Goal: Task Accomplishment & Management: Use online tool/utility

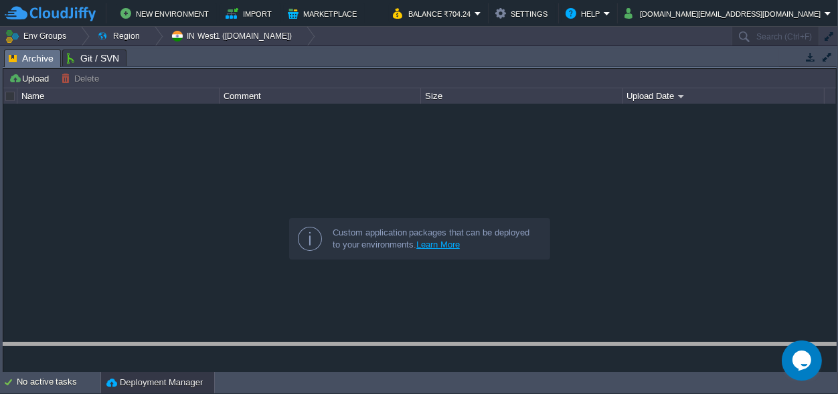
drag, startPoint x: 383, startPoint y: 57, endPoint x: 413, endPoint y: 362, distance: 306.1
click at [414, 364] on body "New Environment Import Marketplace Bonus ₹0.00 Upgrade Account Balance ₹704.24 …" at bounding box center [419, 197] width 838 height 394
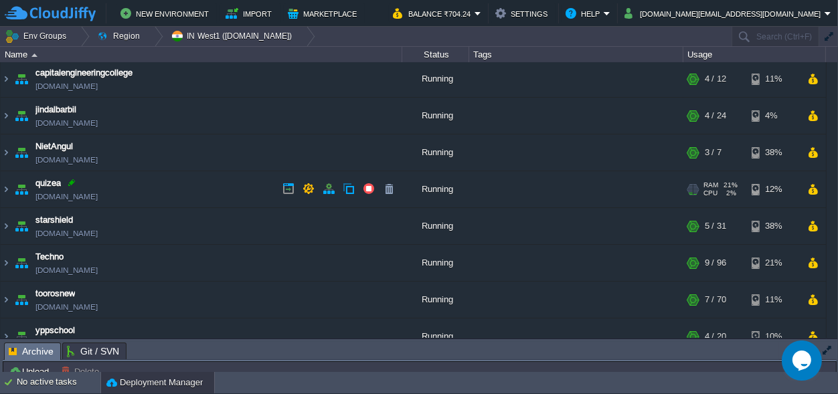
scroll to position [55, 0]
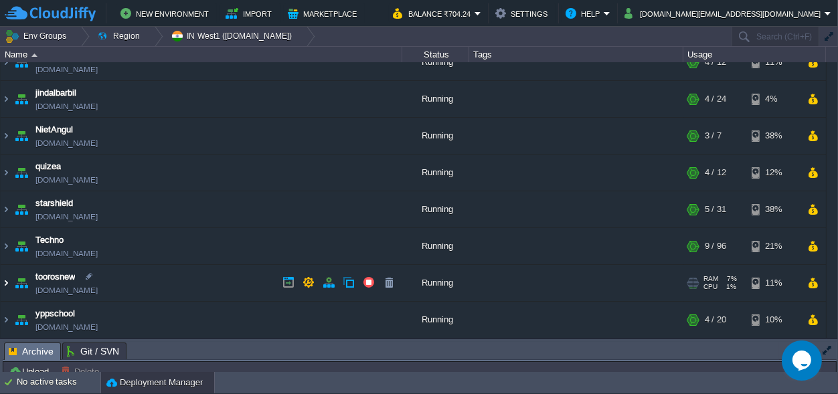
click at [10, 284] on img at bounding box center [6, 283] width 11 height 36
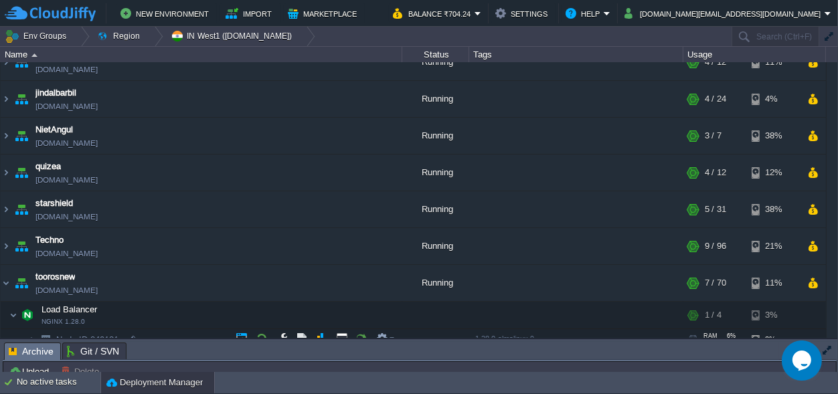
scroll to position [180, 0]
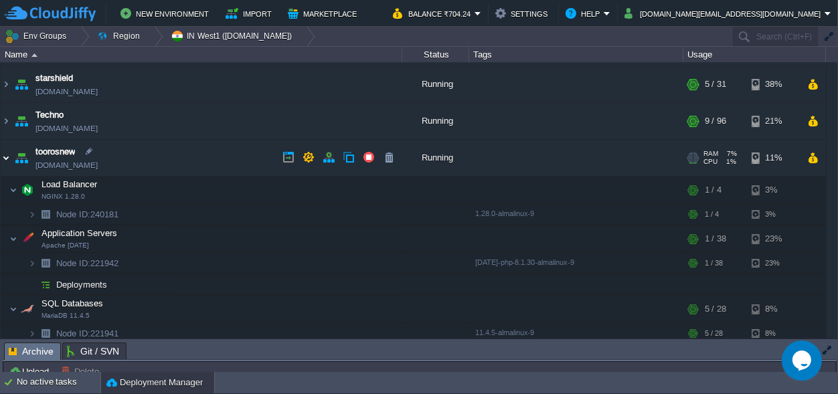
click at [3, 159] on img at bounding box center [6, 158] width 11 height 36
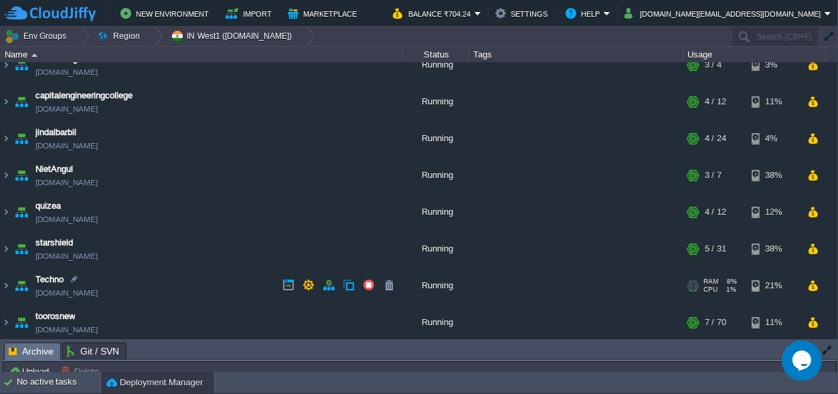
scroll to position [0, 0]
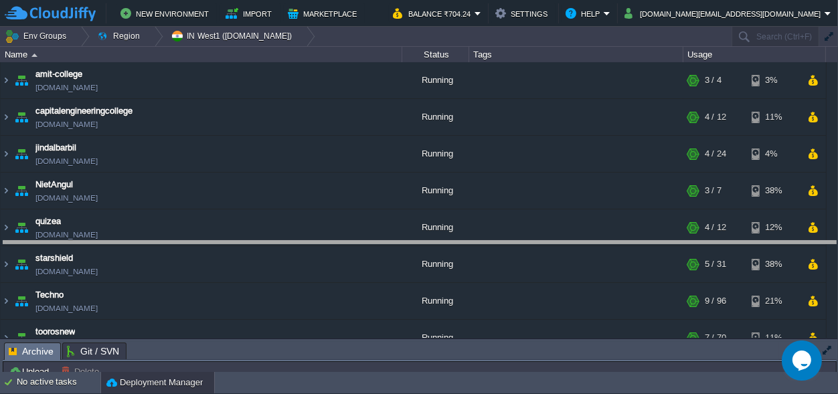
drag, startPoint x: 392, startPoint y: 350, endPoint x: 410, endPoint y: 246, distance: 106.0
click at [410, 246] on body "New Environment Import Marketplace Bonus ₹0.00 Upgrade Account Balance ₹704.24 …" at bounding box center [419, 197] width 838 height 394
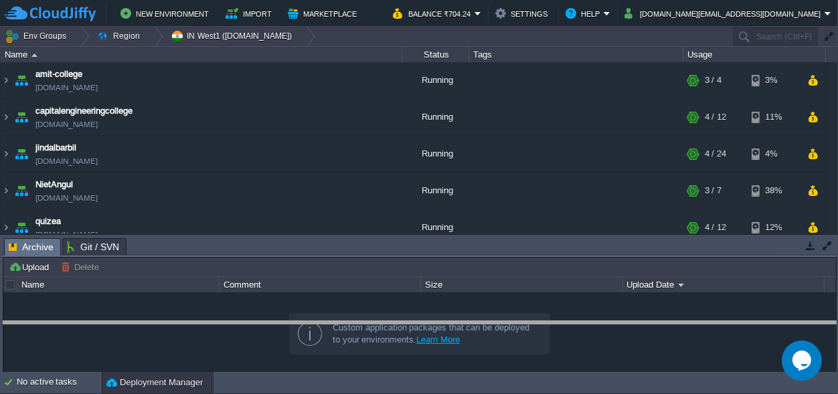
click at [383, 327] on body "New Environment Import Marketplace Bonus ₹0.00 Upgrade Account Balance ₹704.24 …" at bounding box center [419, 197] width 838 height 394
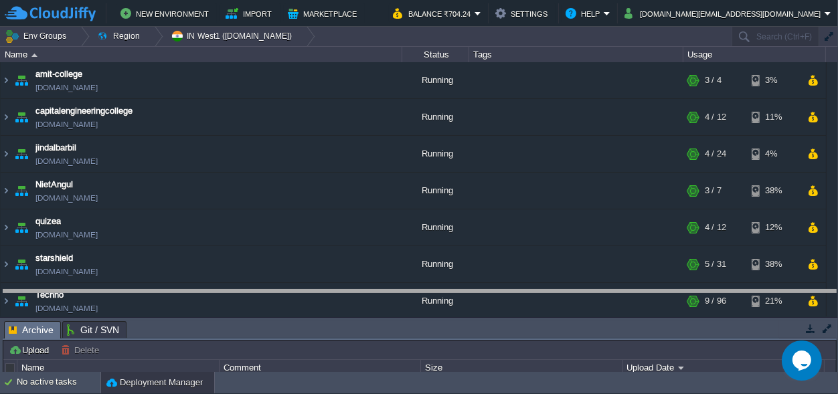
drag, startPoint x: 354, startPoint y: 325, endPoint x: 360, endPoint y: 291, distance: 34.7
click at [360, 291] on body "New Environment Import Marketplace Bonus ₹0.00 Upgrade Account Balance ₹704.24 …" at bounding box center [419, 197] width 838 height 394
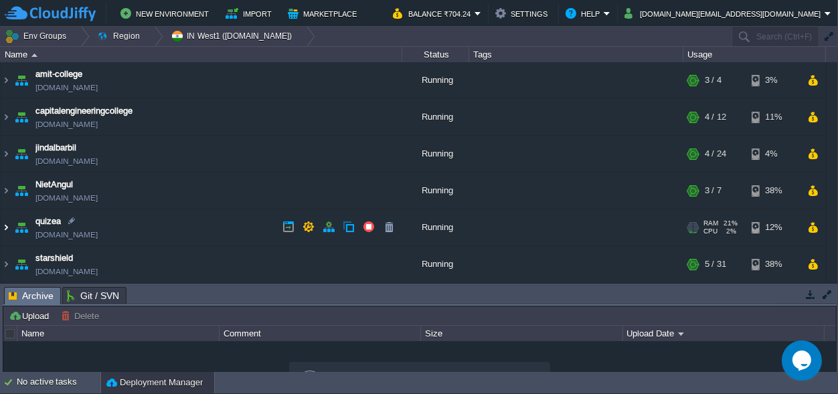
click at [5, 224] on img at bounding box center [6, 228] width 11 height 36
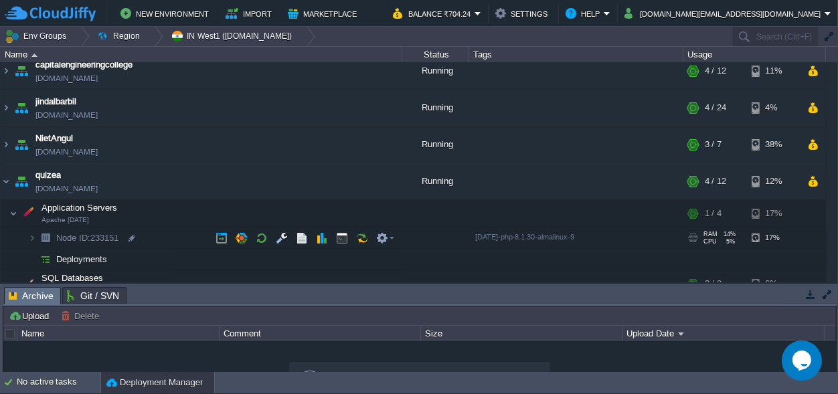
scroll to position [62, 0]
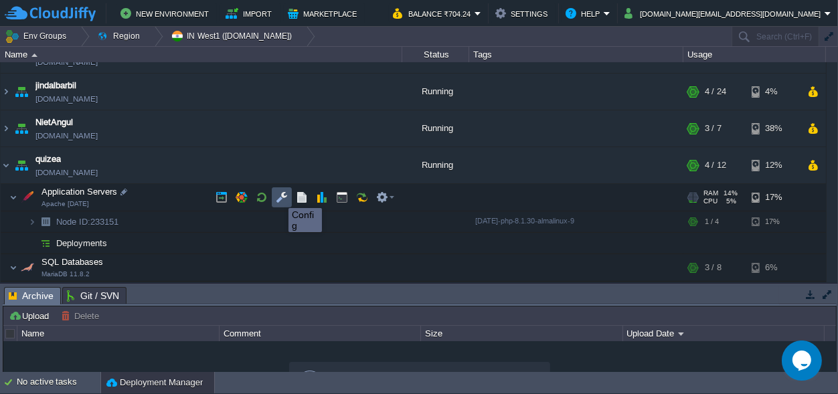
click at [279, 196] on button "button" at bounding box center [282, 197] width 12 height 12
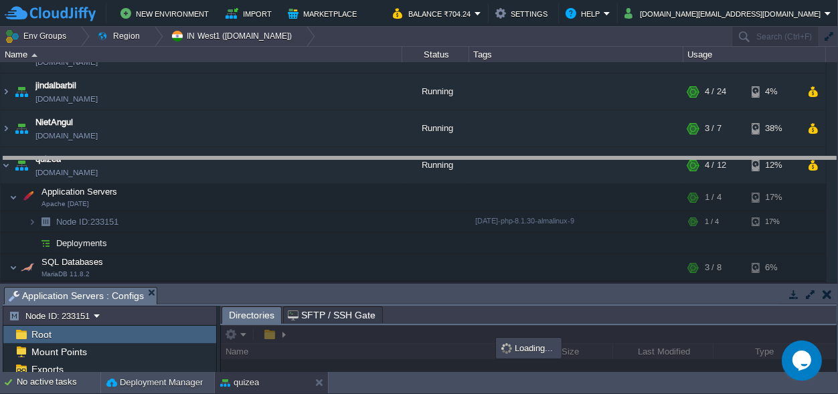
drag, startPoint x: 391, startPoint y: 295, endPoint x: 402, endPoint y: -52, distance: 347.6
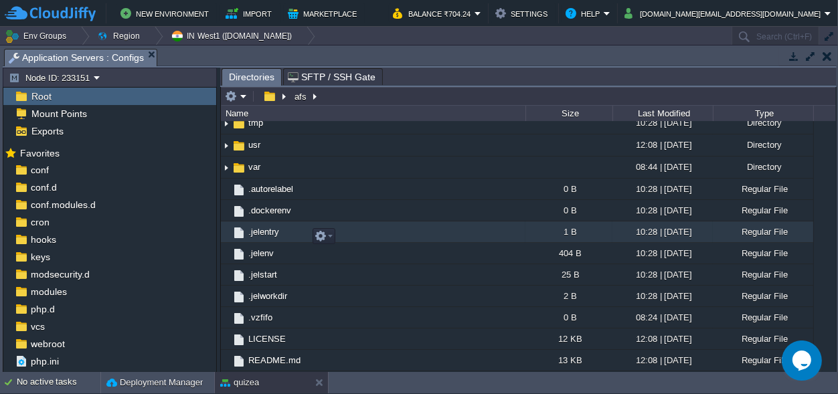
scroll to position [202, 0]
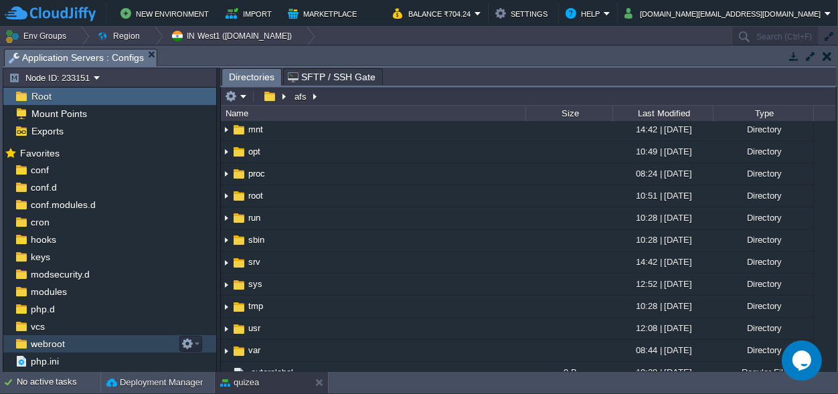
click at [56, 347] on span "webroot" at bounding box center [47, 344] width 39 height 12
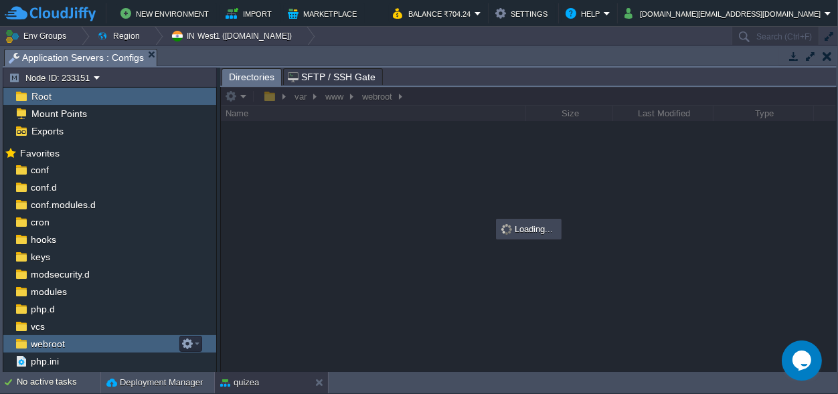
click at [56, 347] on span "webroot" at bounding box center [47, 344] width 39 height 12
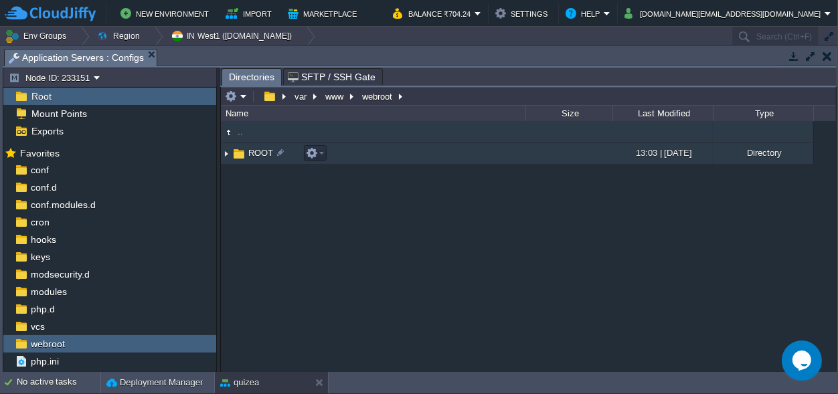
click at [262, 152] on span "ROOT" at bounding box center [260, 152] width 29 height 11
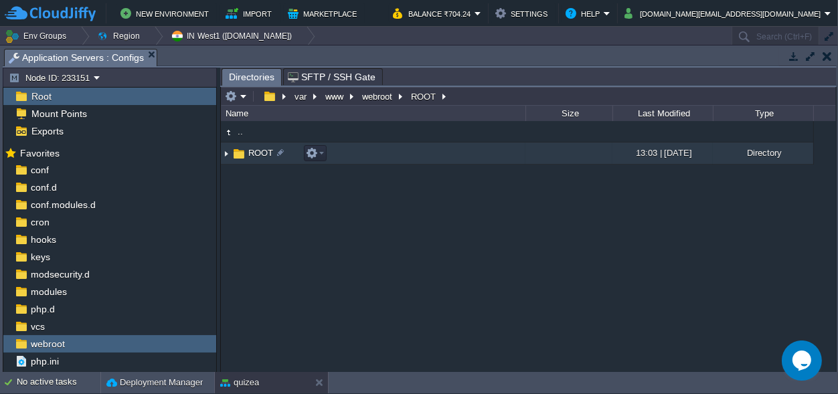
click at [262, 152] on span "ROOT" at bounding box center [260, 152] width 29 height 11
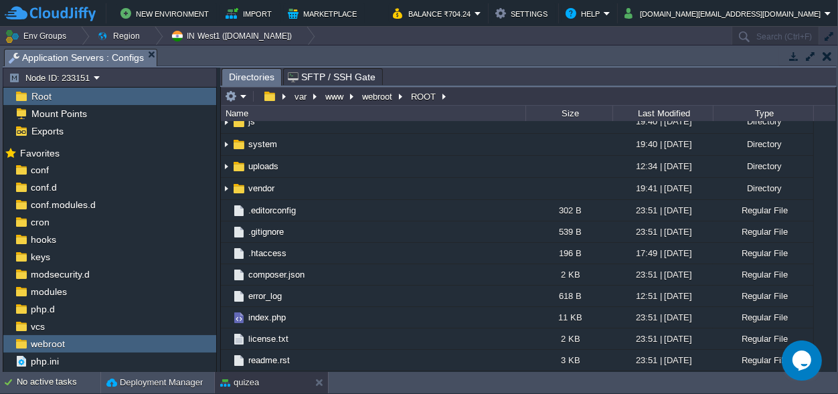
click at [269, 17] on span "application" at bounding box center [269, 10] width 46 height 11
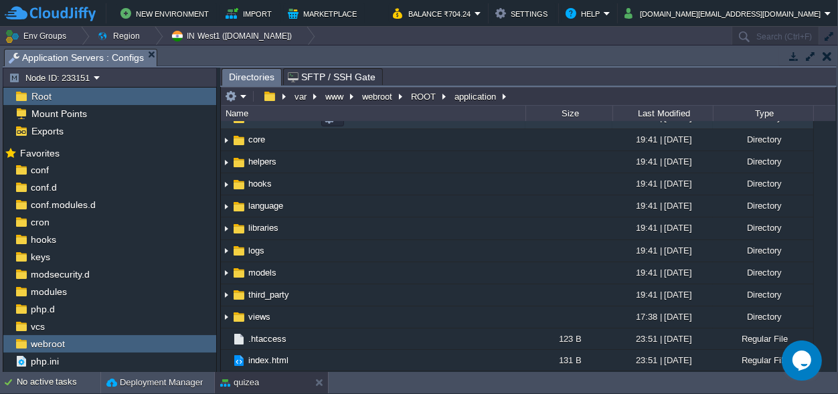
click at [269, 123] on span "controllers" at bounding box center [268, 117] width 44 height 11
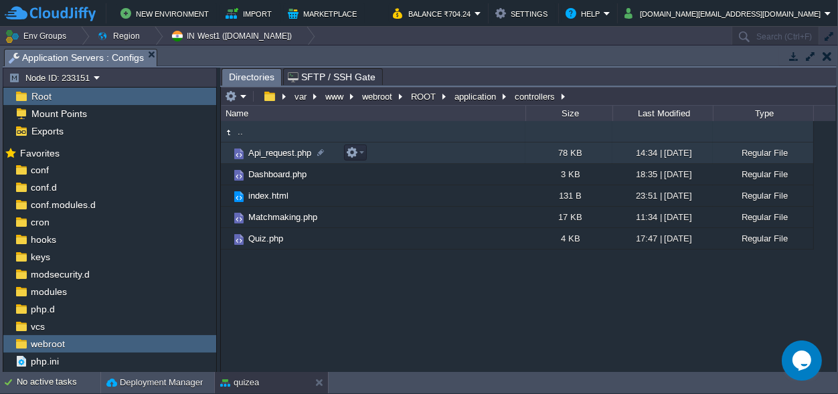
click at [270, 153] on span "Api_request.php" at bounding box center [279, 152] width 67 height 11
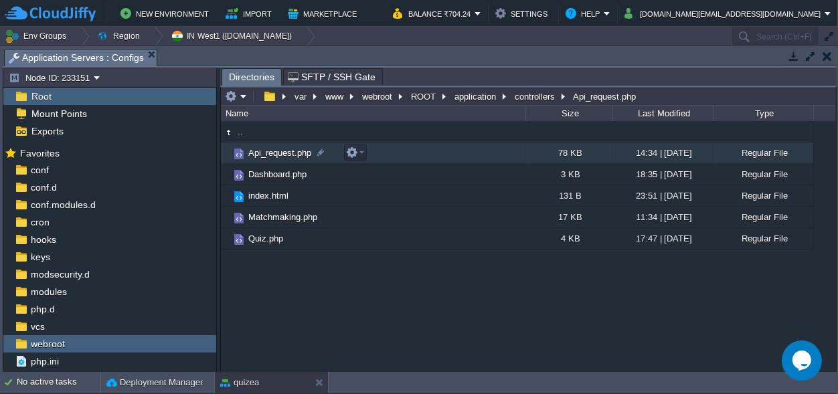
click at [270, 153] on span "Api_request.php" at bounding box center [279, 152] width 67 height 11
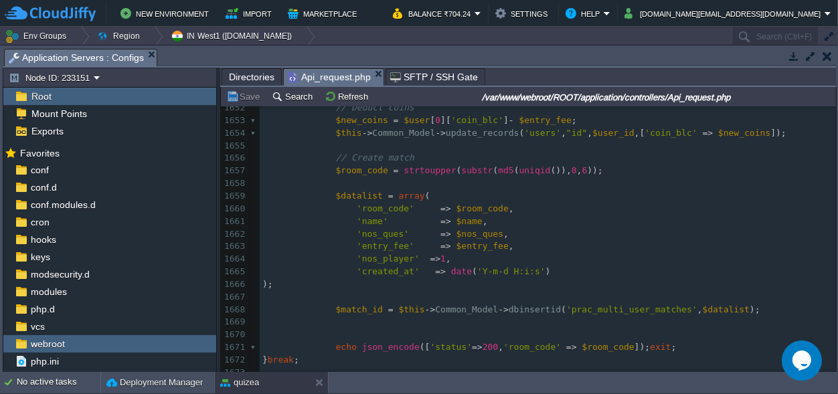
scroll to position [21409, 0]
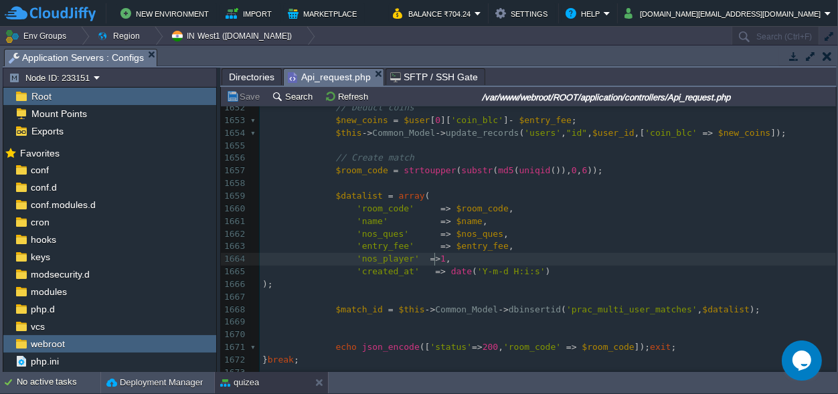
click at [444, 259] on pre "'nos_player' => 1 ," at bounding box center [548, 259] width 576 height 13
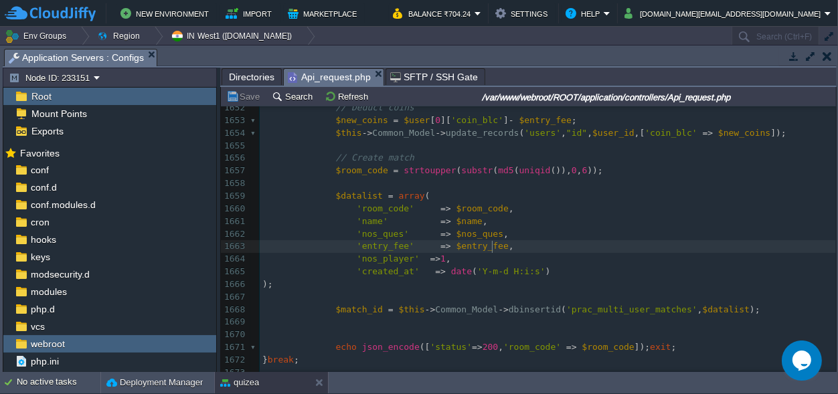
click at [499, 248] on pre "'entry_fee' => $entry_fee ," at bounding box center [548, 246] width 576 height 13
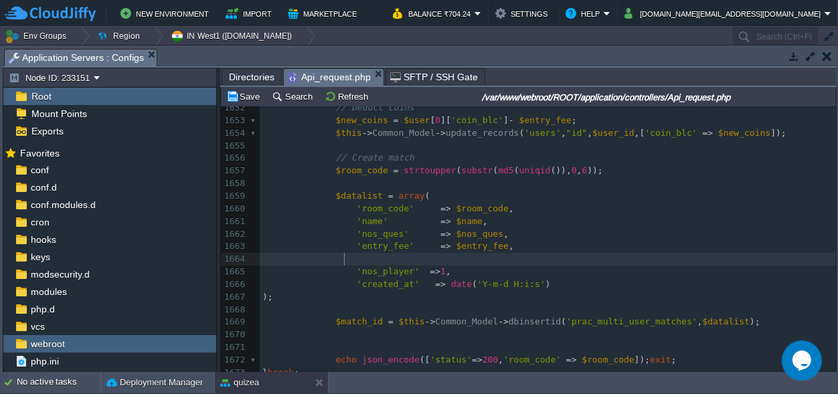
scroll to position [0, 9]
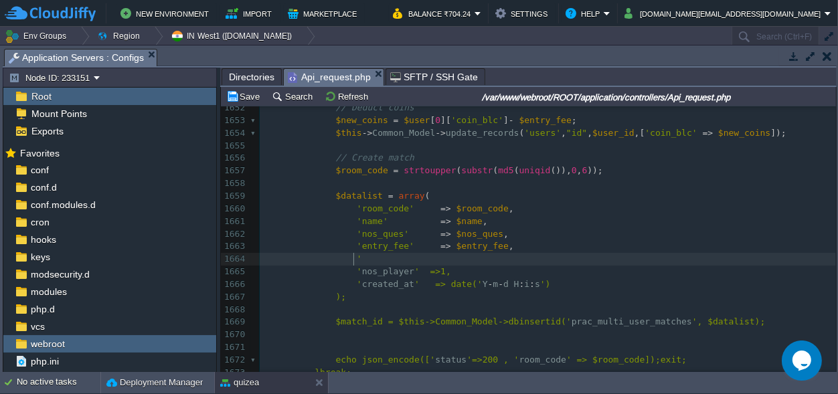
type textarea "''"
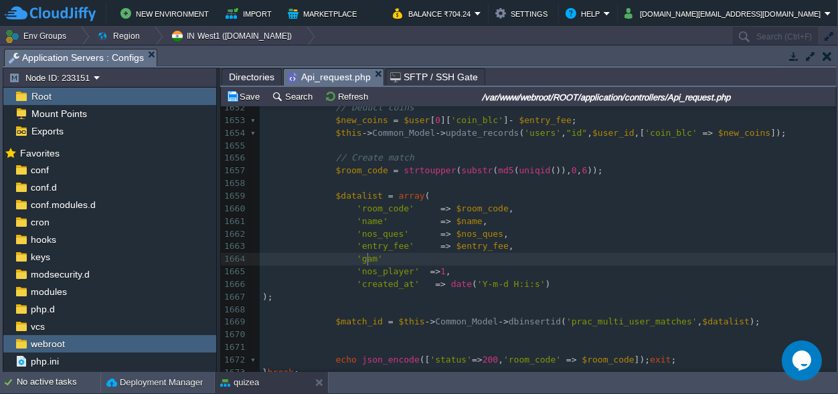
scroll to position [0, 19]
type textarea "game_id"
click at [415, 260] on pre "'game_id'" at bounding box center [548, 259] width 576 height 13
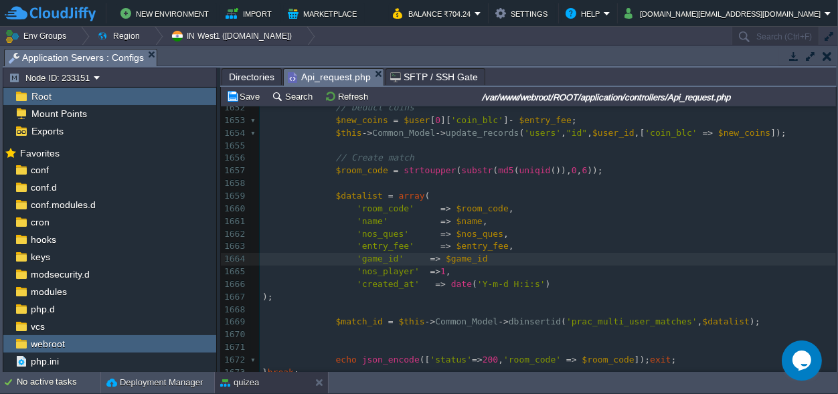
type textarea "=> $game_id,"
click at [446, 260] on span "$game_id" at bounding box center [467, 259] width 42 height 10
type textarea "$game_id"
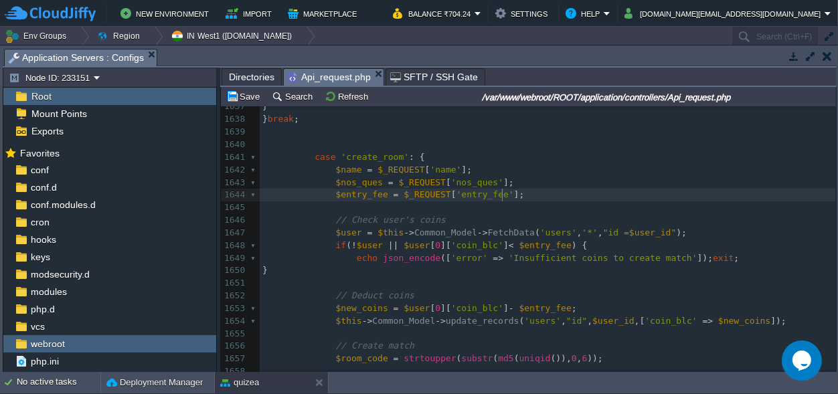
click at [517, 195] on pre "$entry_fee = $_REQUEST [ 'entry_fee' ];" at bounding box center [548, 195] width 576 height 13
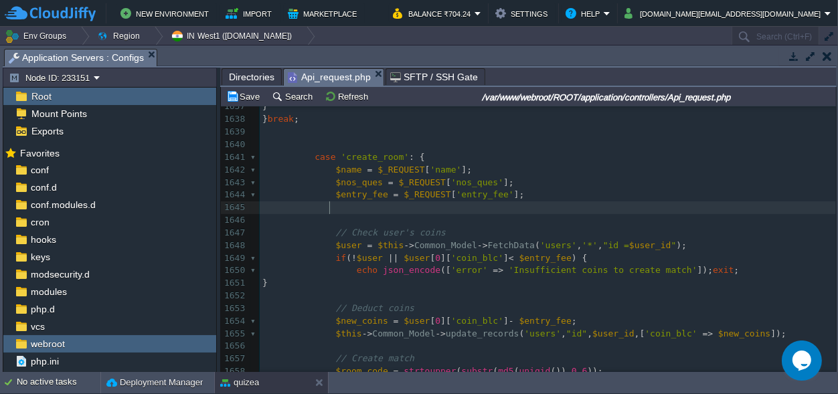
scroll to position [0, 9]
paste textarea "="
type textarea "="
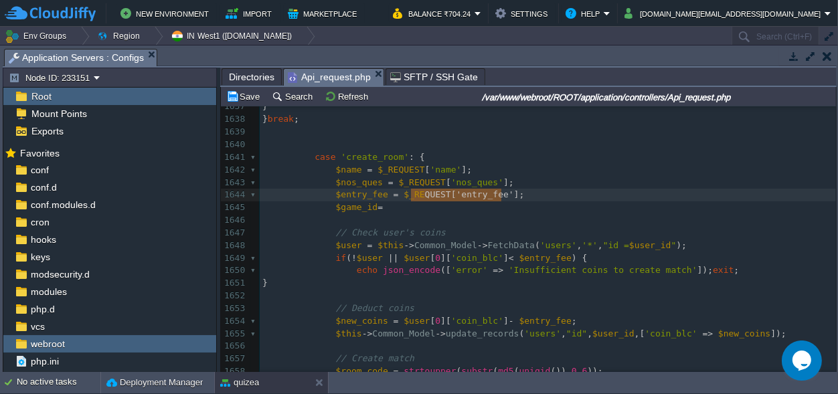
type textarea "$_REQUEST['entry_fee'];"
drag, startPoint x: 520, startPoint y: 199, endPoint x: 391, endPoint y: 195, distance: 128.6
click at [386, 210] on pre "$game_id =" at bounding box center [548, 208] width 576 height 13
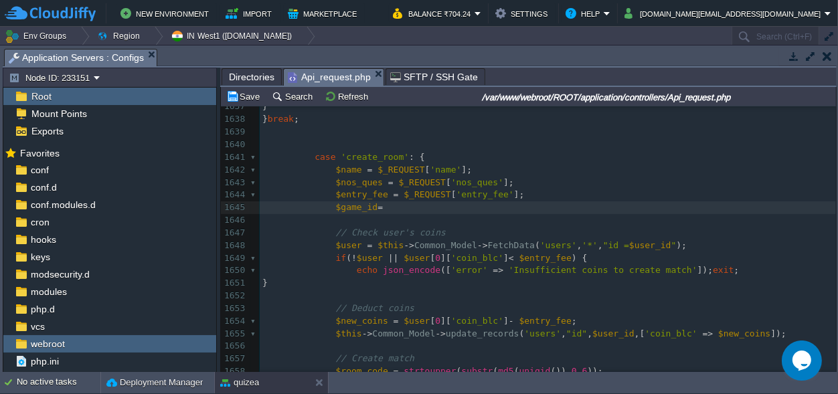
paste textarea "entry_fee"
click at [452, 210] on span "'entry_fee'" at bounding box center [464, 207] width 58 height 10
type textarea "entry_fee"
paste textarea
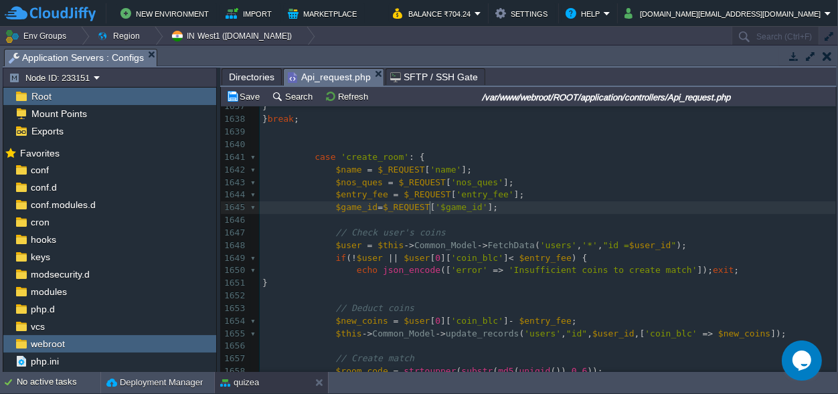
scroll to position [0, 0]
click at [431, 210] on div "x <?php 1627 echo json_encode ([ 1628 'status' => '200' , 1629 'is_winner' => $…" at bounding box center [548, 347] width 576 height 745
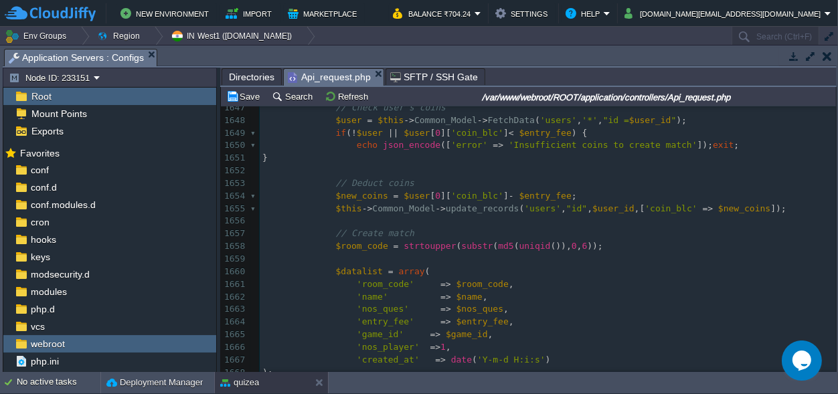
scroll to position [21220, 0]
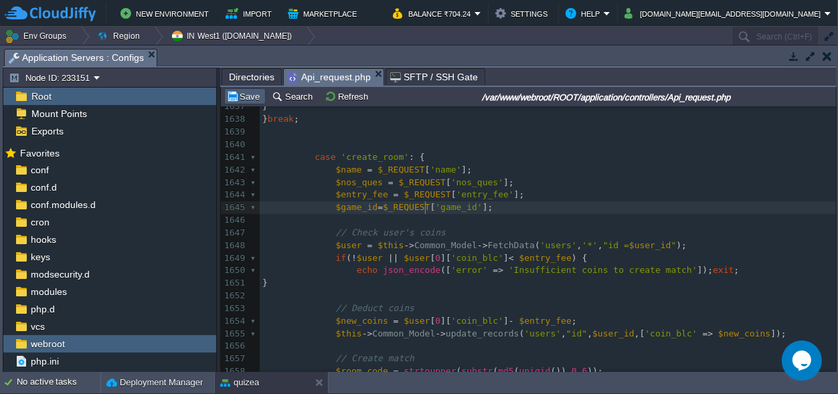
click at [257, 97] on button "Save" at bounding box center [244, 96] width 37 height 12
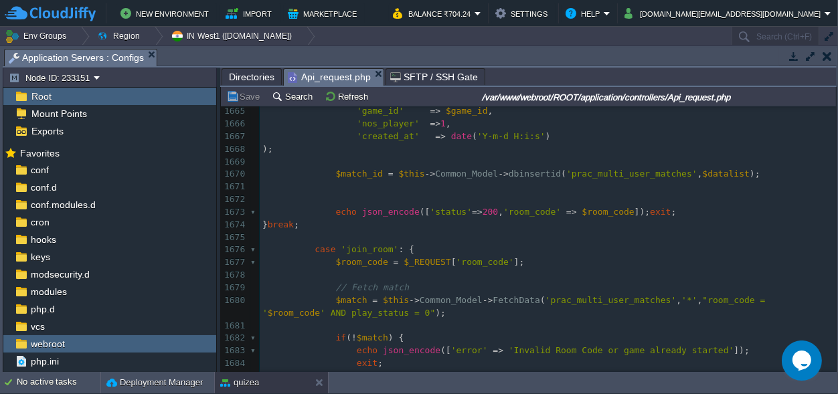
scroll to position [21596, 0]
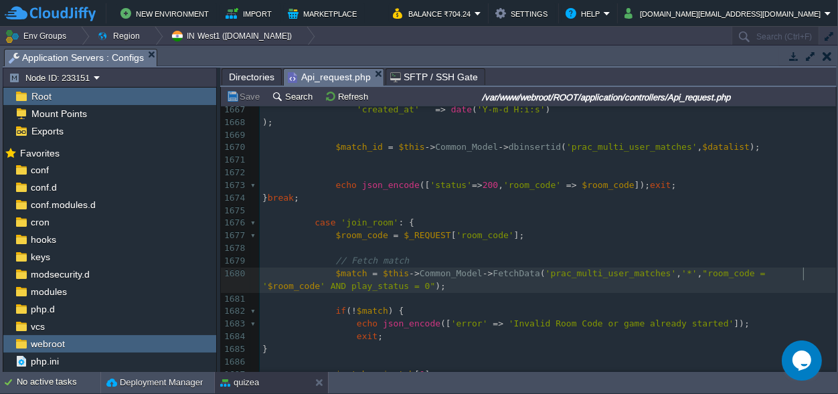
click at [803, 274] on div "x $game_id = $_REQUEST [ 'game_id' ]; 1650 echo json_encode ([ 'error' => 'Insu…" at bounding box center [548, 199] width 576 height 618
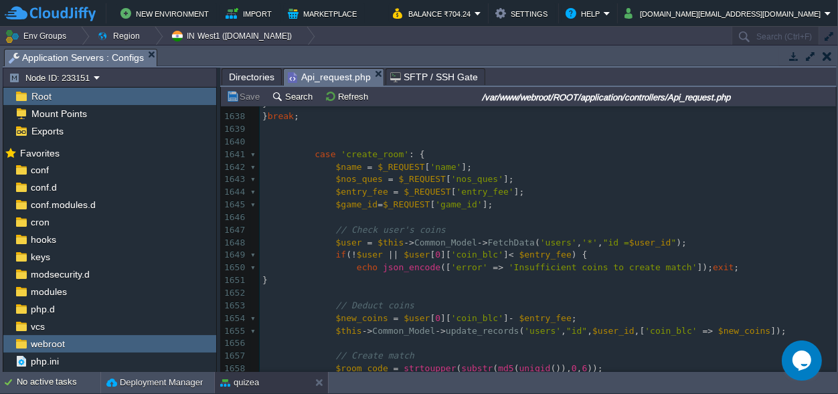
scroll to position [21220, 0]
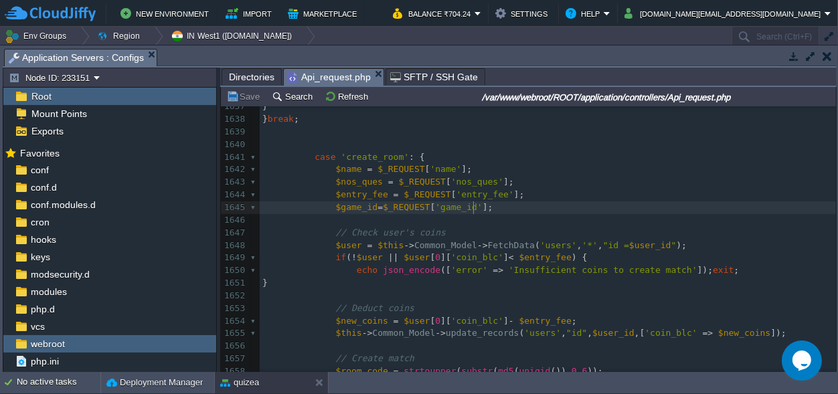
type textarea ";"
drag, startPoint x: 477, startPoint y: 210, endPoint x: 322, endPoint y: 210, distance: 154.7
type textarea "$game_id=$_REQUEST['game_id'];"
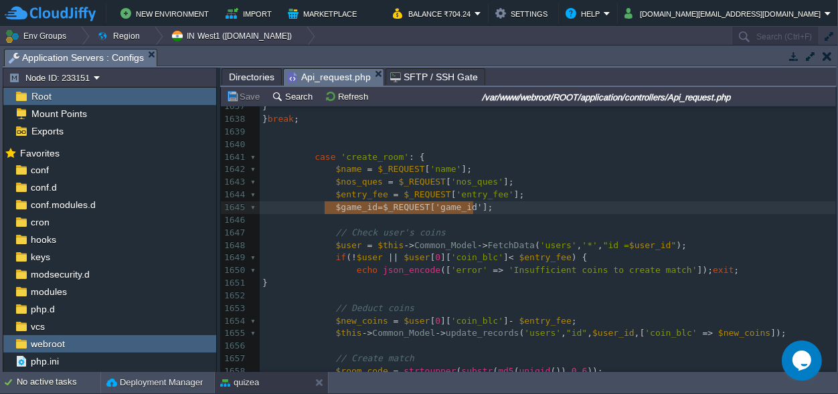
scroll to position [0, 147]
click at [686, 198] on pre "$entry_fee = $_REQUEST [ 'entry_fee' ];" at bounding box center [548, 195] width 576 height 13
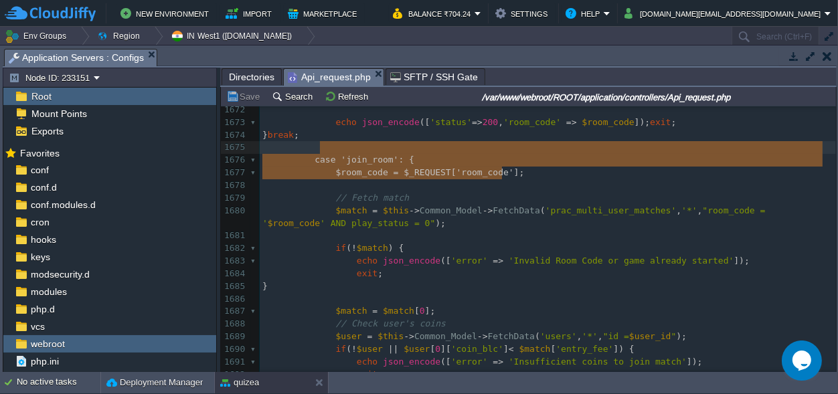
scroll to position [14, 239]
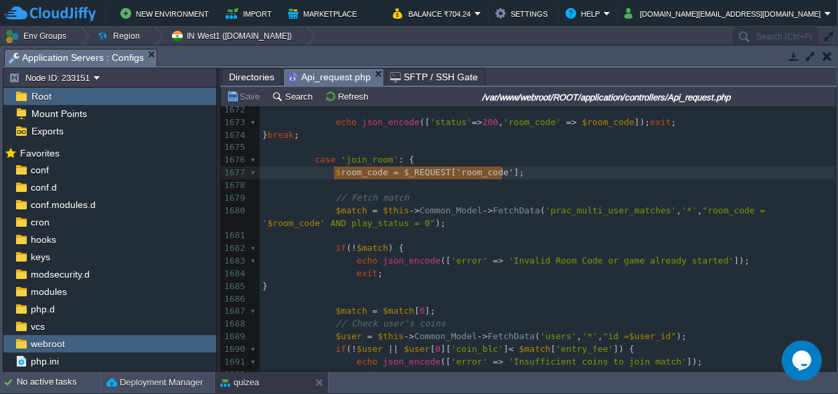
type textarea "$room_code = $_REQUEST['room_code'];"
drag, startPoint x: 518, startPoint y: 168, endPoint x: 331, endPoint y: 179, distance: 186.4
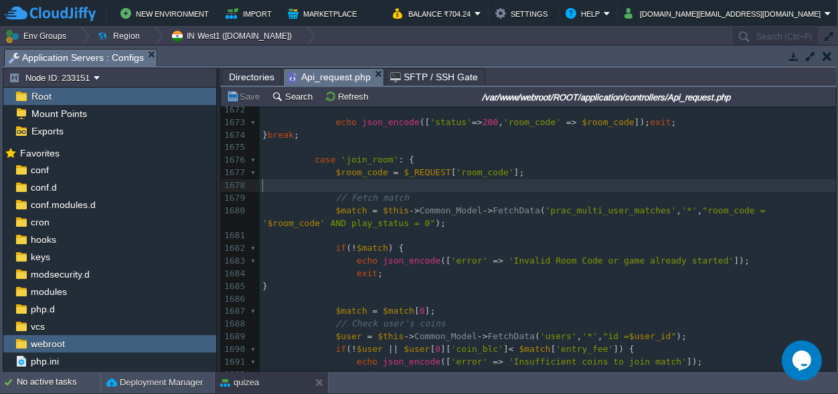
scroll to position [0, 0]
click at [540, 185] on pre "​" at bounding box center [548, 185] width 576 height 13
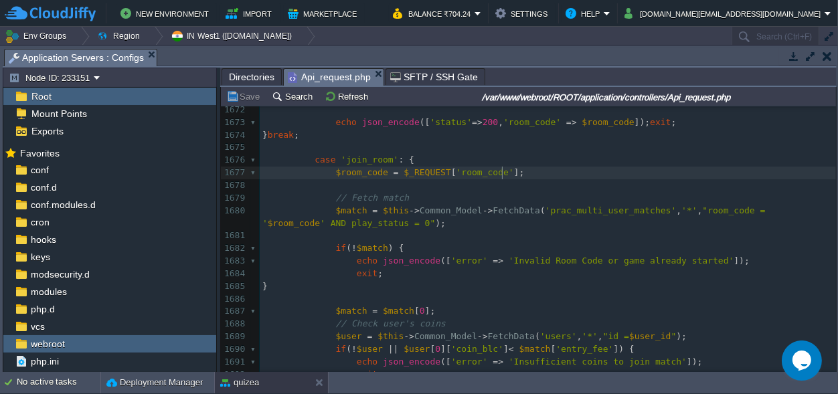
click at [531, 174] on pre "$room_code = $_REQUEST [ 'room_code' ];" at bounding box center [548, 173] width 576 height 13
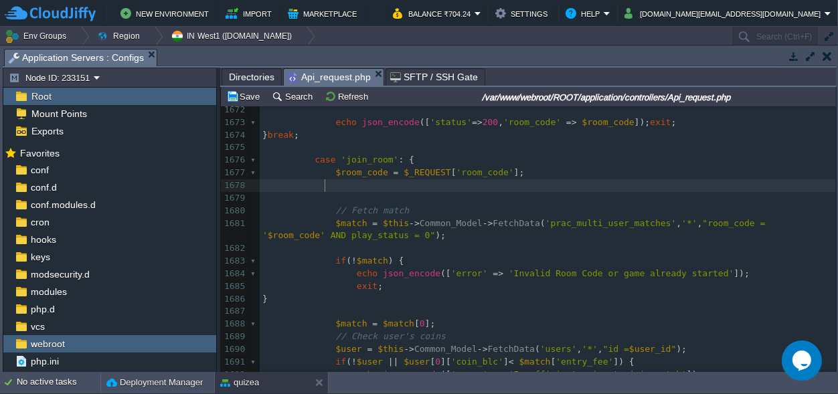
scroll to position [0, 9]
paste textarea
drag, startPoint x: 380, startPoint y: 187, endPoint x: 335, endPoint y: 186, distance: 44.2
type textarea "game"
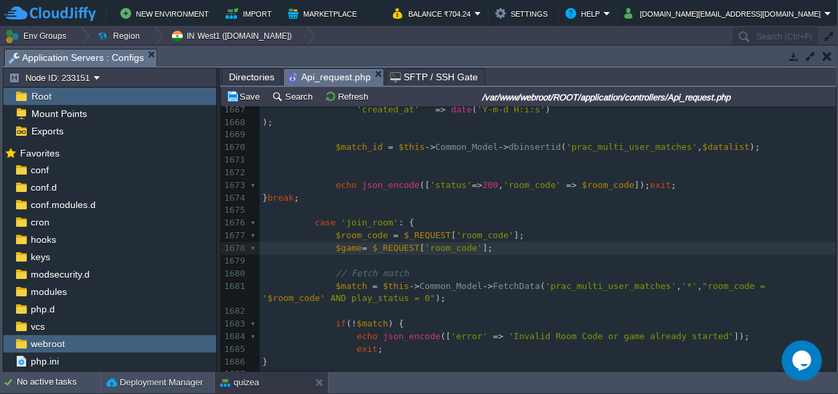
scroll to position [0, 0]
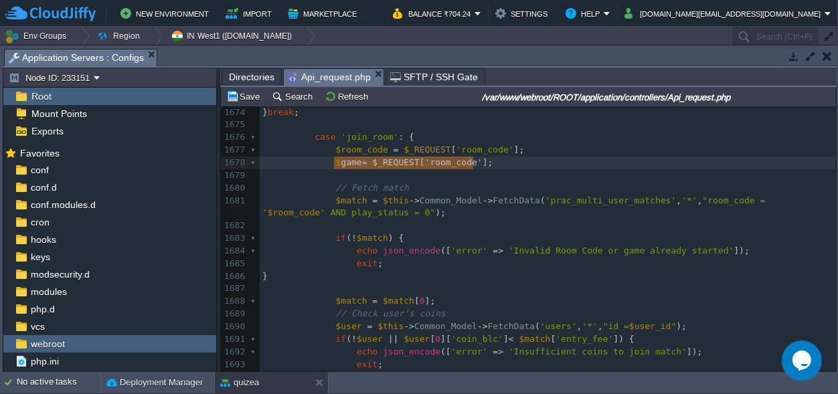
type textarea "$game= $_REQUEST['room_code'];"
drag, startPoint x: 487, startPoint y: 121, endPoint x: 331, endPoint y: 169, distance: 162.8
paste textarea
click at [373, 161] on div "x 1657 // Create match 1658 $room_code = strtoupper ( substr ( md5 ( uniqid ())…" at bounding box center [548, 220] width 576 height 656
type textarea "$gan"
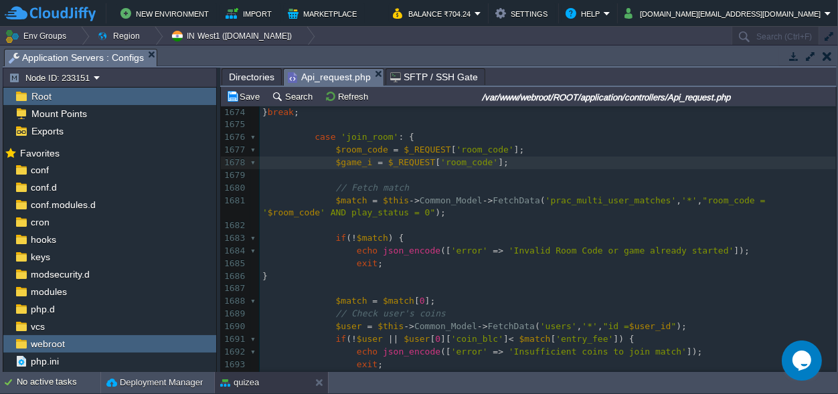
type textarea "me_id"
click at [465, 161] on div "x 1657 // Create match 1658 $room_code = strtoupper ( substr ( md5 ( uniqid ())…" at bounding box center [548, 220] width 576 height 656
type textarea "game_id"
click at [593, 232] on pre "​" at bounding box center [548, 226] width 576 height 13
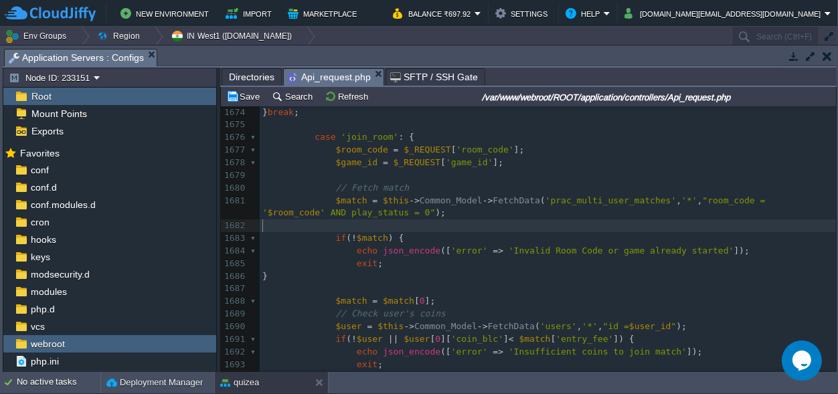
click at [818, 197] on pre "$match = $this -> Common_Model -> FetchData ( 'prac_multi_user_matches' , '*' ,…" at bounding box center [548, 207] width 576 height 25
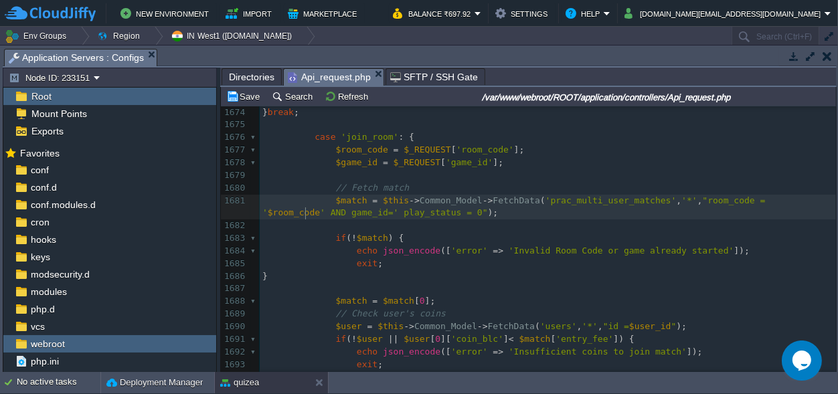
type textarea "game_id=''"
type textarea "$game_id"
type textarea "QA"
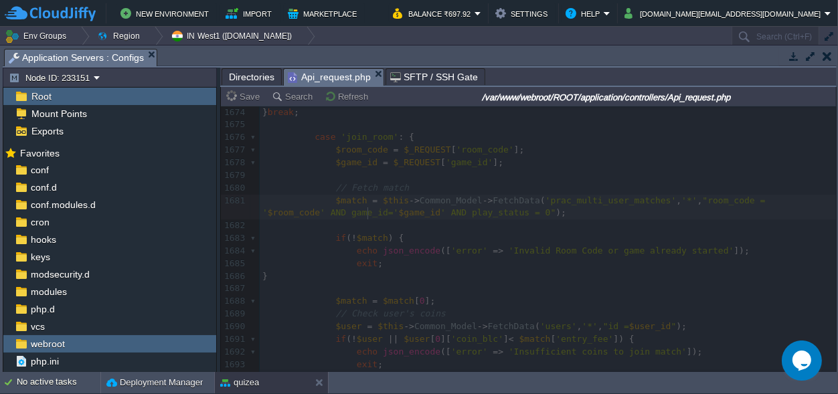
type textarea "AND"
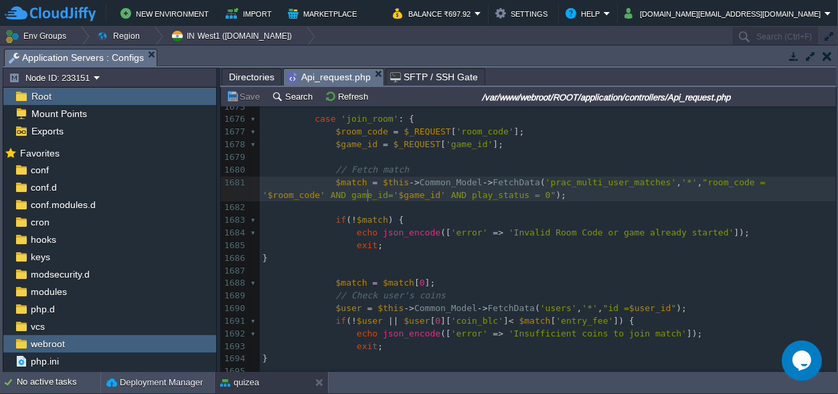
scroll to position [21682, 0]
